Goal: Navigation & Orientation: Find specific page/section

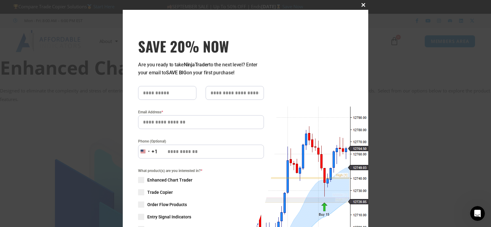
drag, startPoint x: 361, startPoint y: 4, endPoint x: 362, endPoint y: 11, distance: 6.8
click at [361, 4] on span "SAVE 20% NOW popup" at bounding box center [364, 5] width 10 height 4
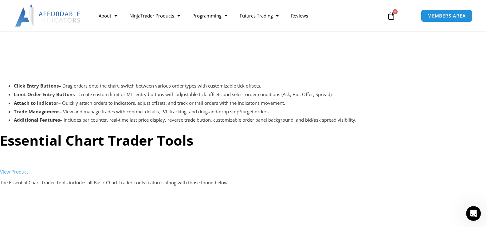
scroll to position [1056, 0]
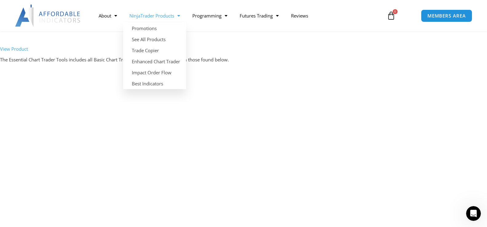
click at [173, 18] on link "NinjaTrader Products" at bounding box center [154, 16] width 63 height 14
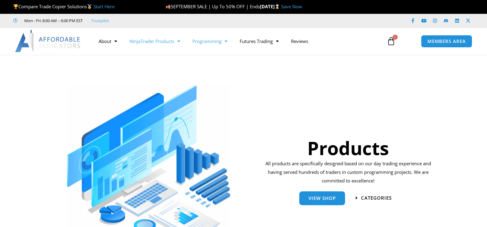
click at [203, 42] on link "Programming" at bounding box center [209, 41] width 47 height 14
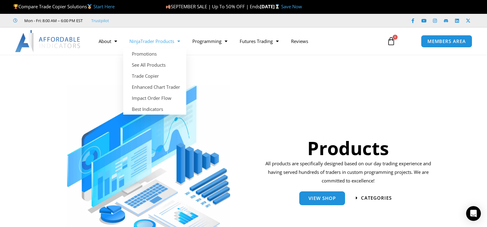
click at [161, 41] on link "NinjaTrader Products" at bounding box center [154, 41] width 63 height 14
click at [164, 85] on link "Enhanced Chart Trader" at bounding box center [154, 86] width 63 height 11
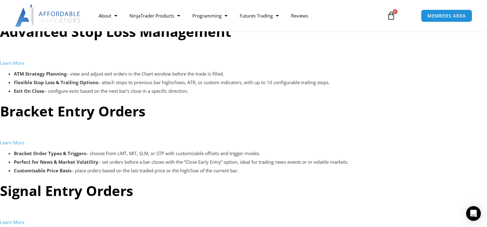
scroll to position [1609, 0]
